Goal: Check status: Check status

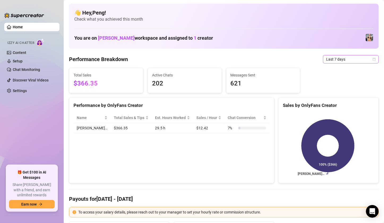
click at [372, 60] on icon "calendar" at bounding box center [373, 59] width 3 height 3
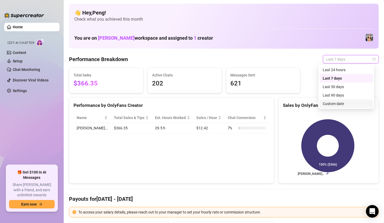
click at [336, 103] on div "Custom date" at bounding box center [345, 104] width 47 height 6
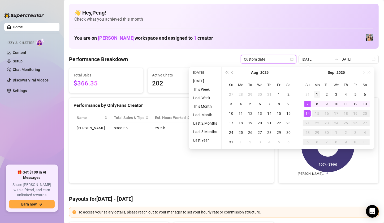
type input "[DATE]"
click at [318, 94] on div "1" at bounding box center [317, 94] width 6 height 6
click at [302, 114] on td "14" at bounding box center [307, 114] width 10 height 10
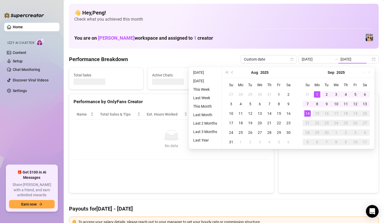
type input "[DATE]"
